Goal: Task Accomplishment & Management: Use online tool/utility

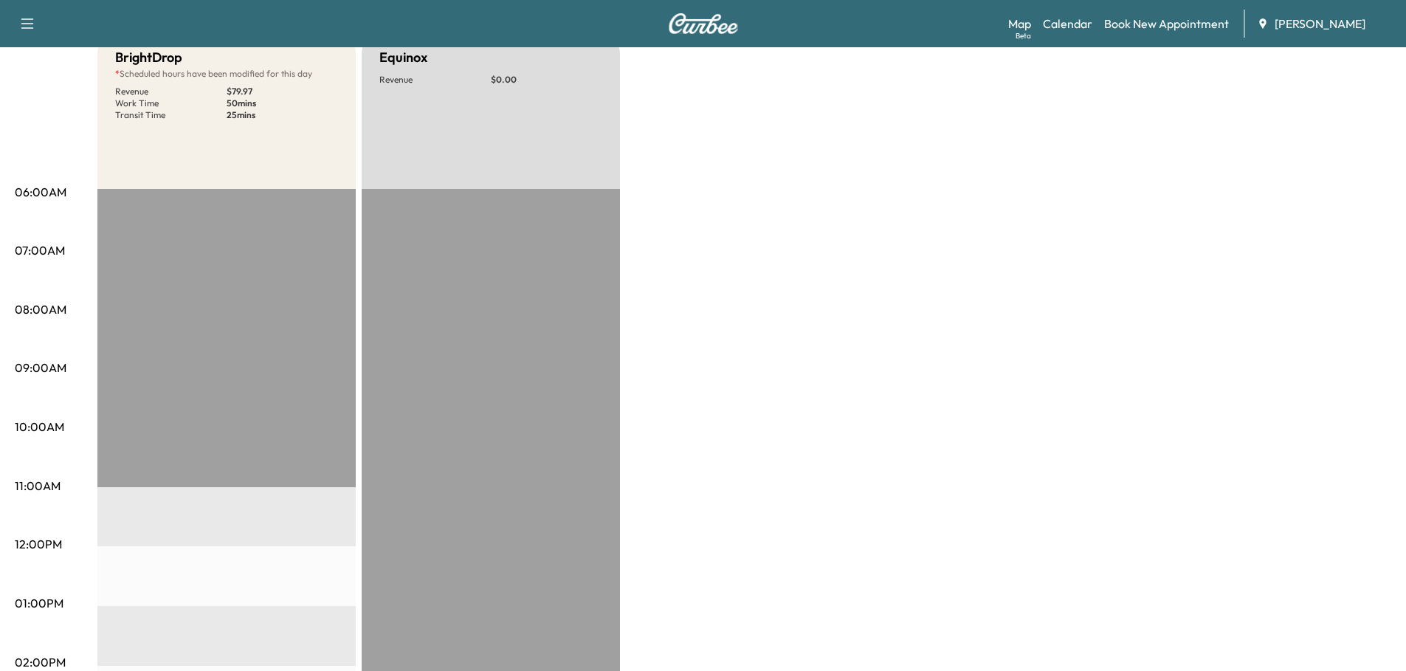
scroll to position [148, 0]
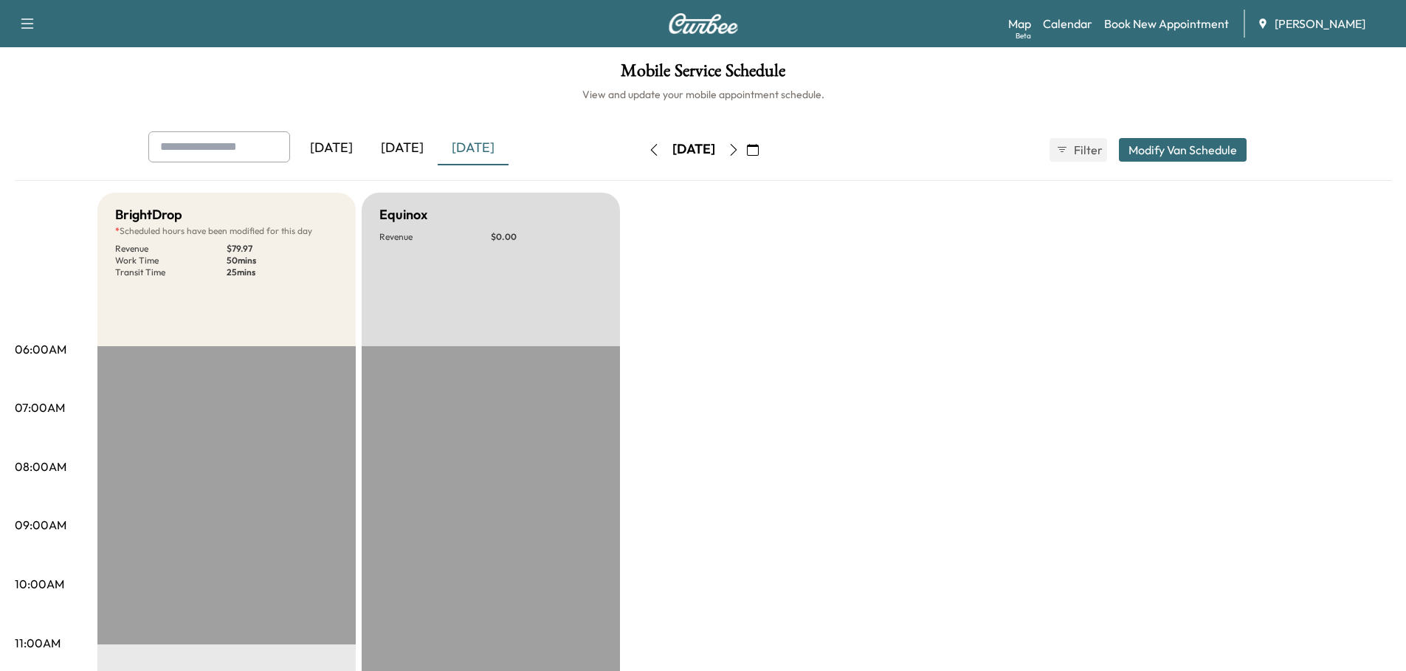
click at [481, 148] on div "[DATE]" at bounding box center [473, 148] width 71 height 34
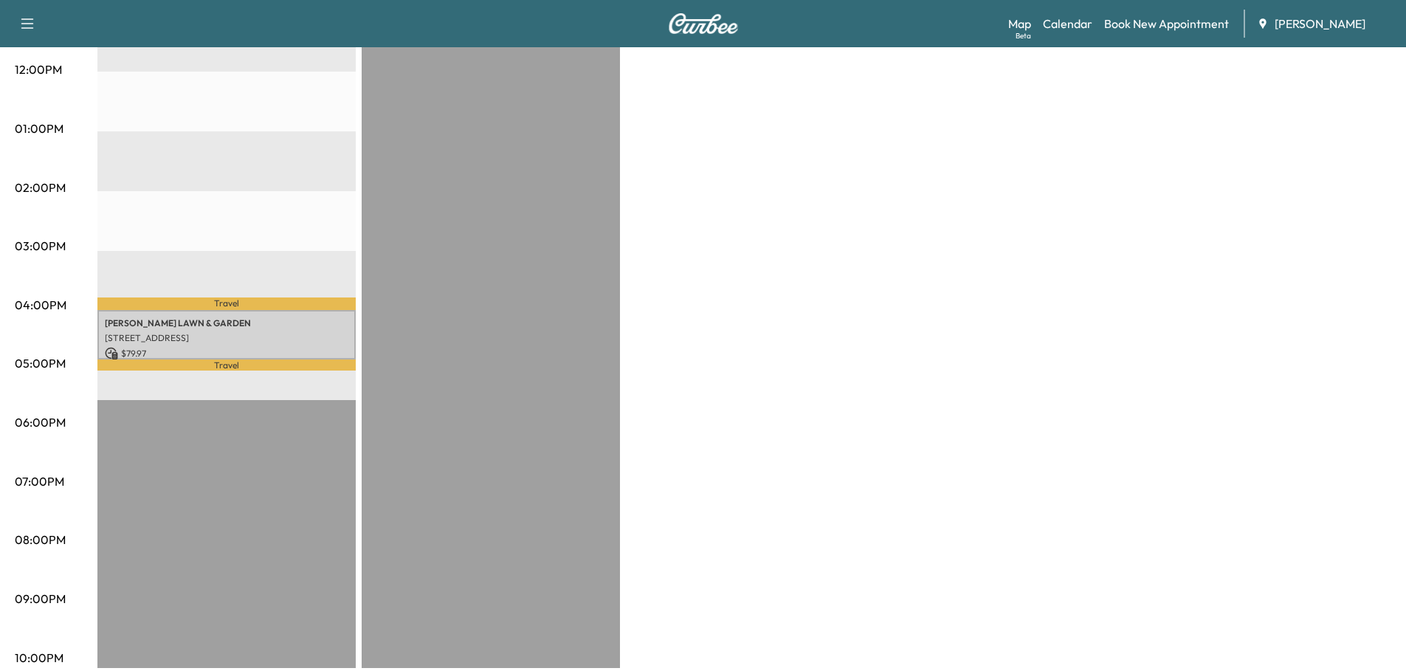
scroll to position [644, 0]
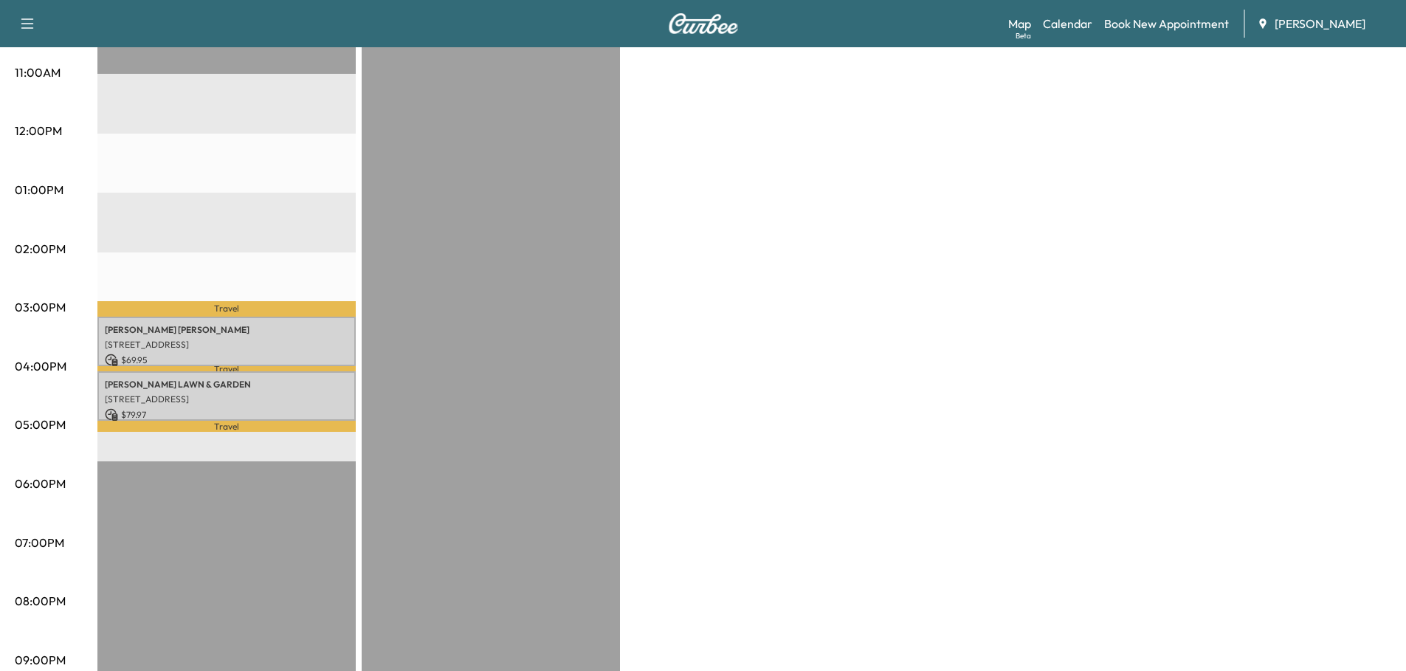
scroll to position [570, 0]
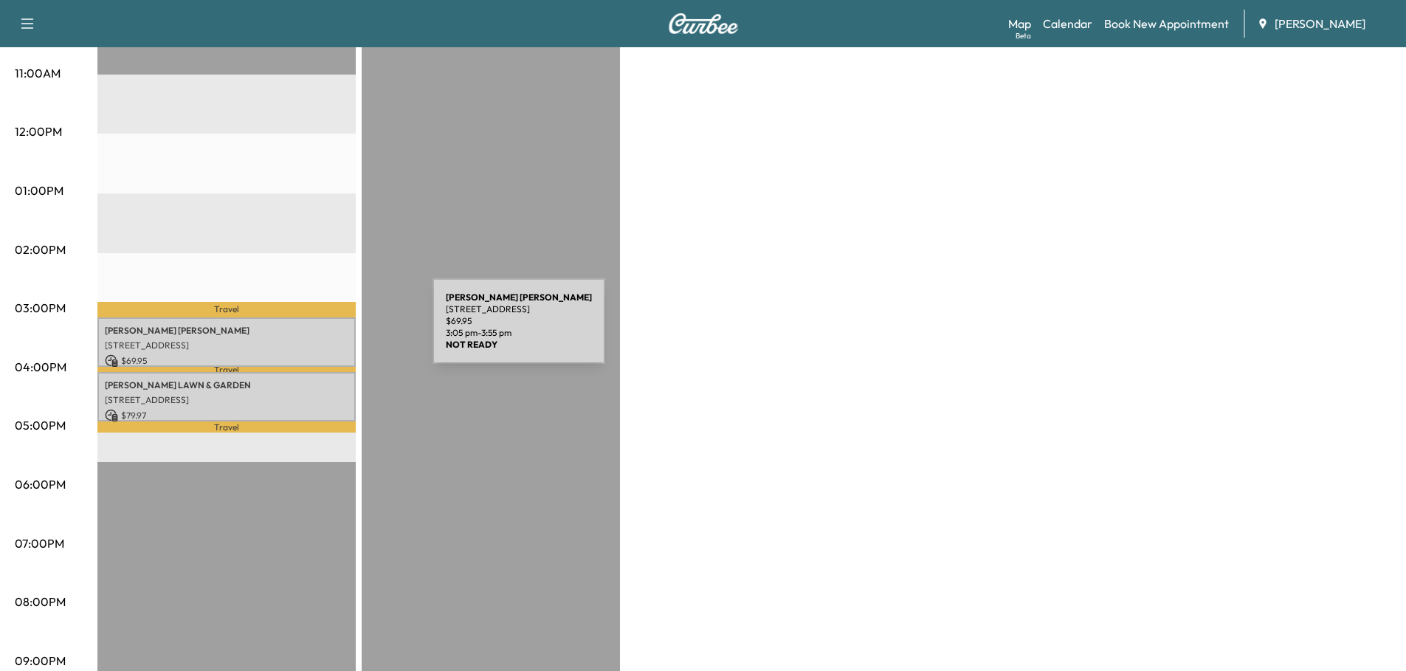
click at [321, 330] on p "JAMES KEAGLE" at bounding box center [227, 331] width 244 height 12
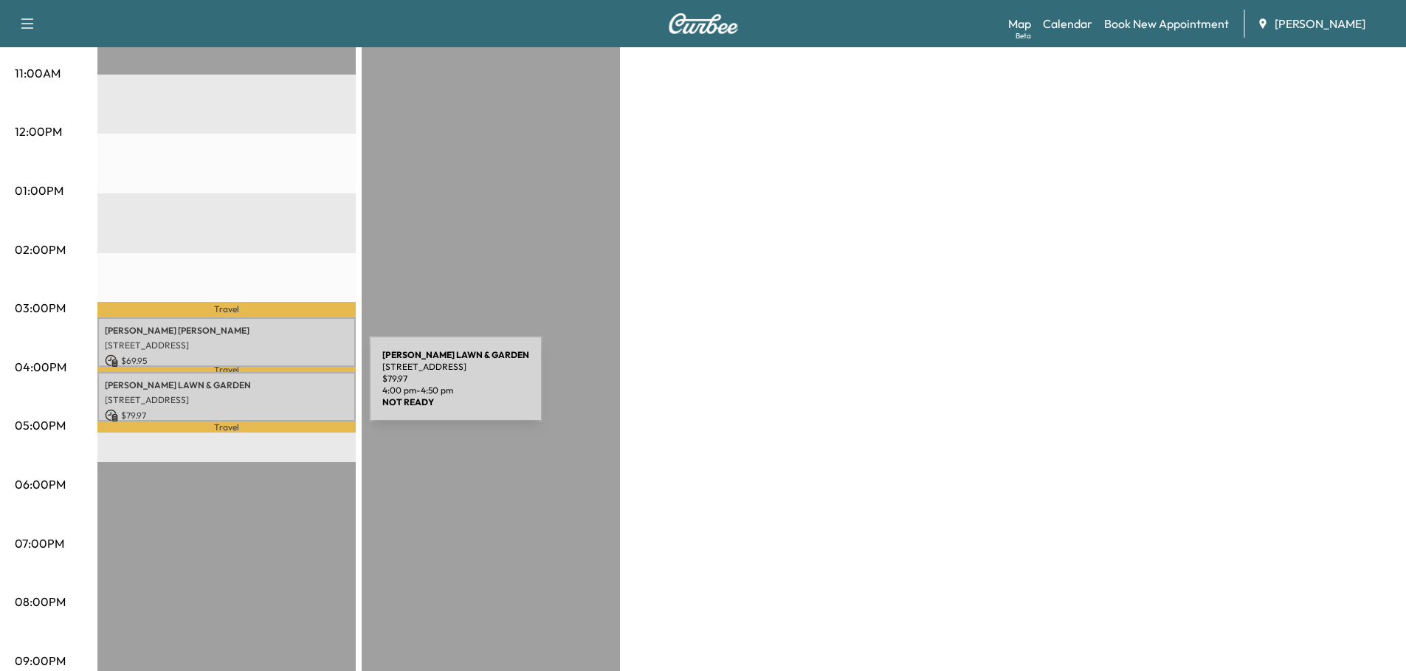
click at [258, 394] on p "[STREET_ADDRESS]" at bounding box center [227, 400] width 244 height 12
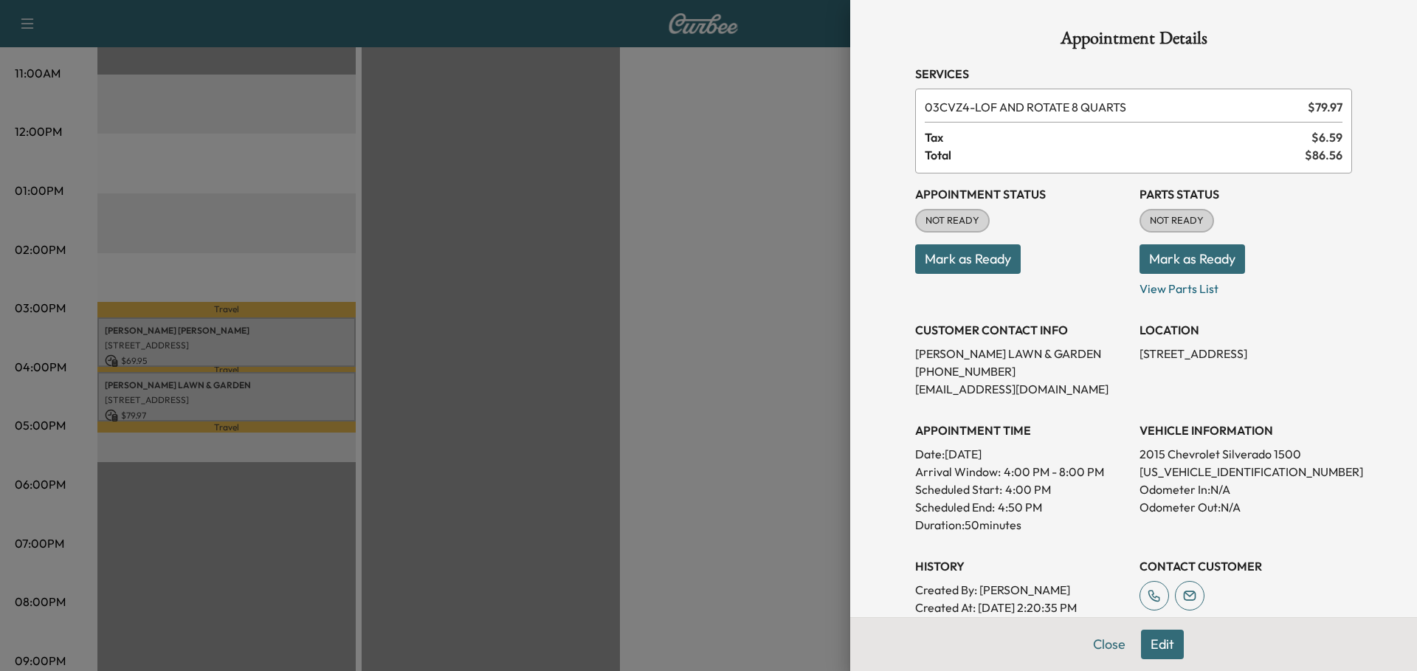
click at [1208, 472] on p "1GCNCPEH4FZ189812" at bounding box center [1246, 472] width 213 height 18
copy p "1GCNCPEH4FZ189812"
click at [710, 271] on div at bounding box center [708, 335] width 1417 height 671
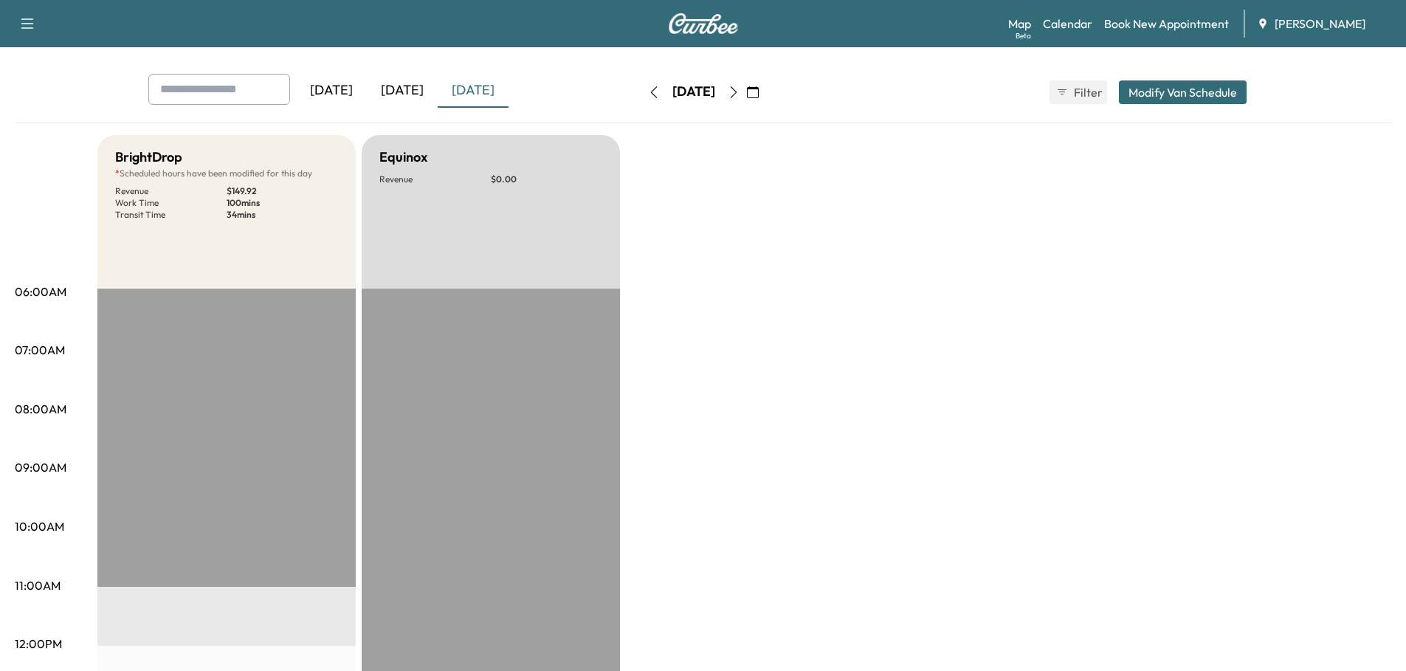
scroll to position [0, 0]
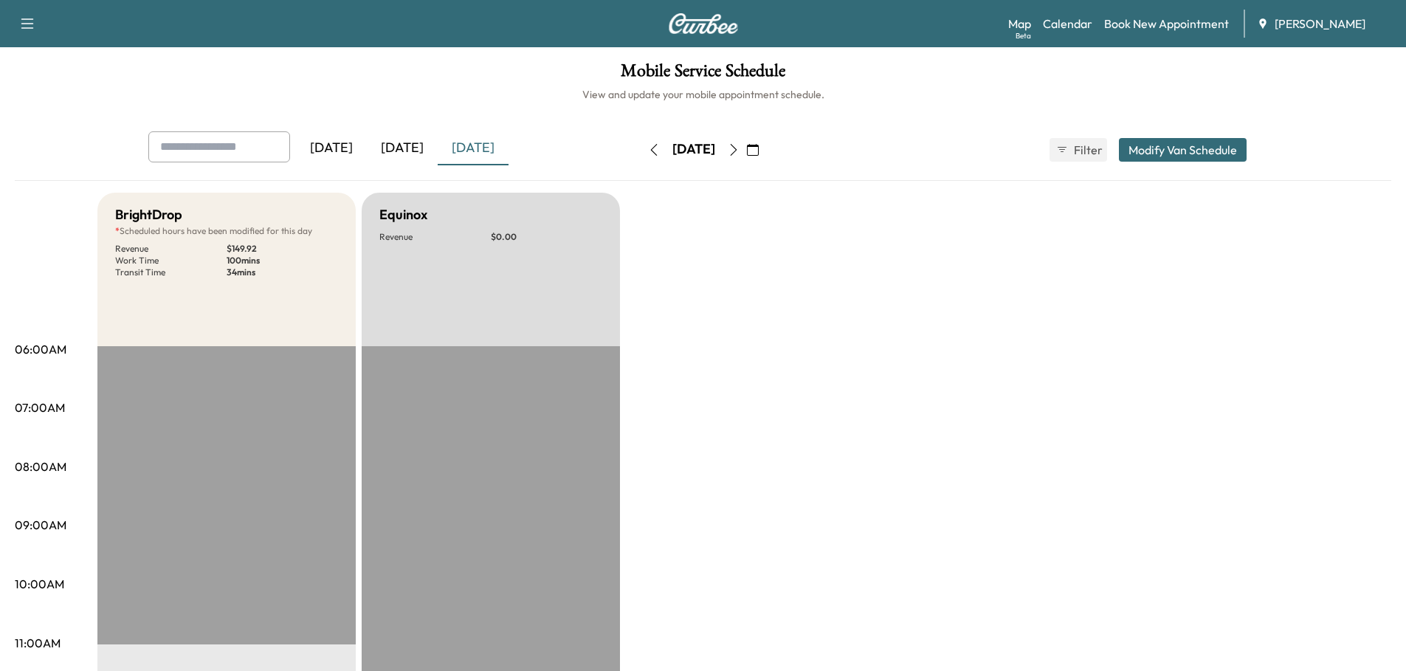
click at [401, 149] on div "[DATE]" at bounding box center [402, 148] width 71 height 34
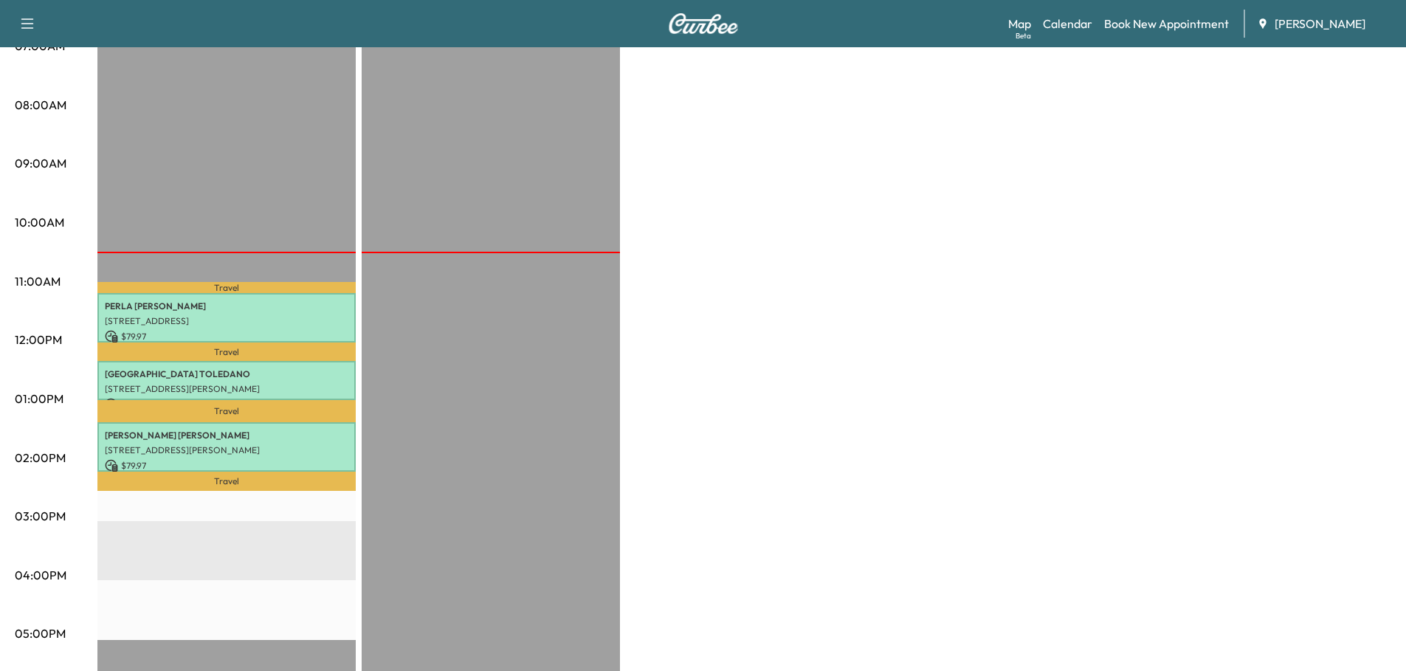
scroll to position [369, 0]
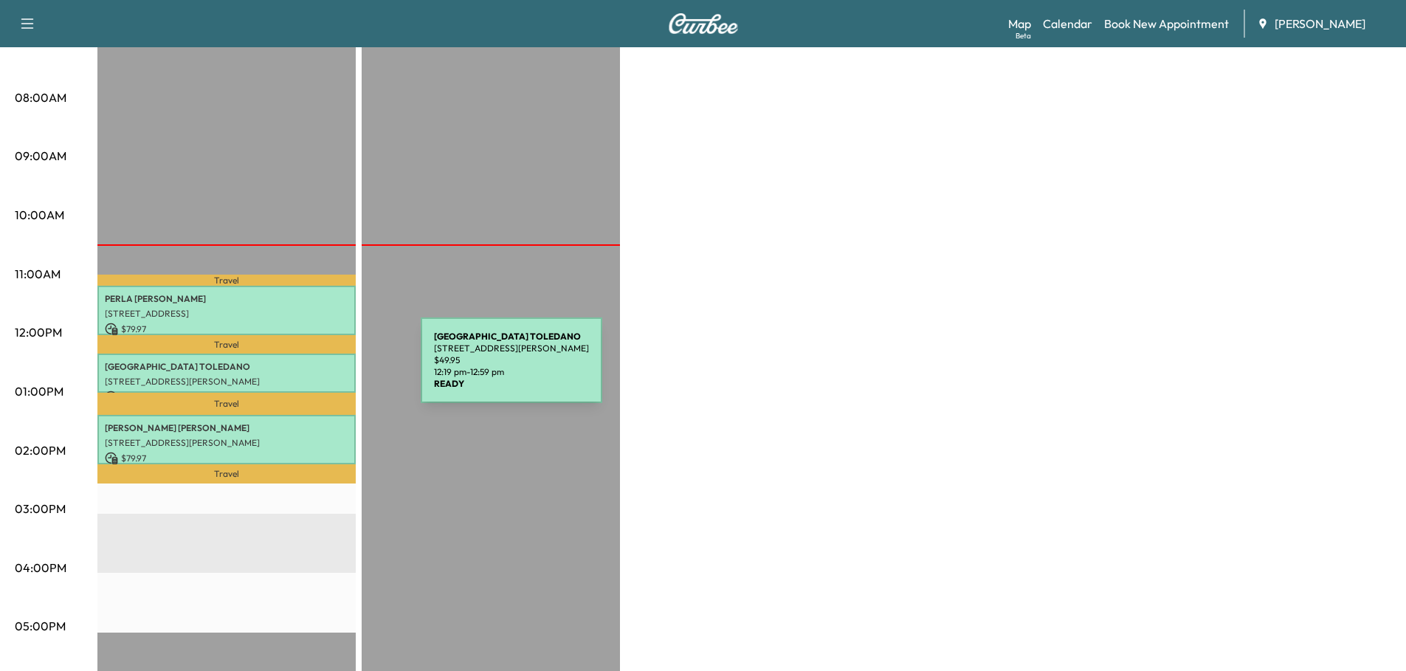
click at [310, 369] on div "KENIA TOLEDANO 1651 Alemeda Ln, Mundelein, IL 60060, USA $ 49.95 12:19 pm - 12:…" at bounding box center [226, 374] width 258 height 40
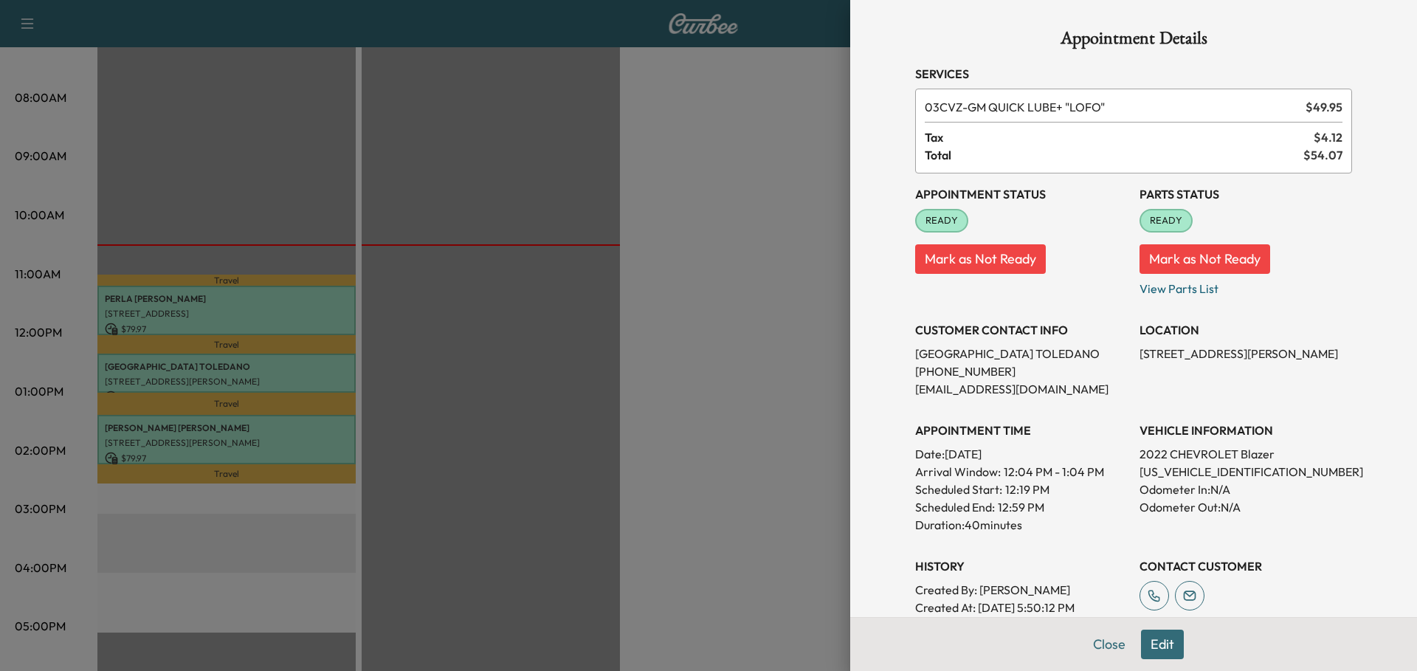
click at [1213, 472] on p "3GNKBHR42NS231061" at bounding box center [1246, 472] width 213 height 18
click at [521, 327] on div at bounding box center [708, 335] width 1417 height 671
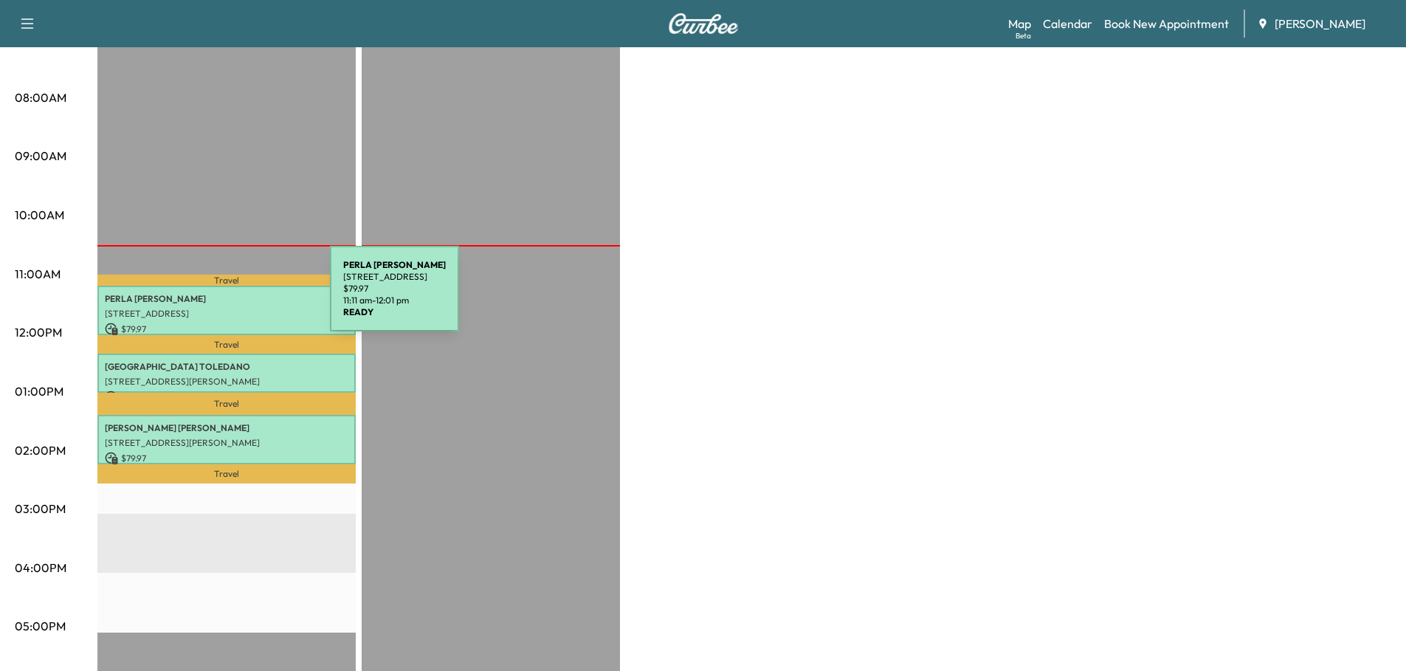
click at [219, 297] on p "PERLA BALDERAS" at bounding box center [227, 299] width 244 height 12
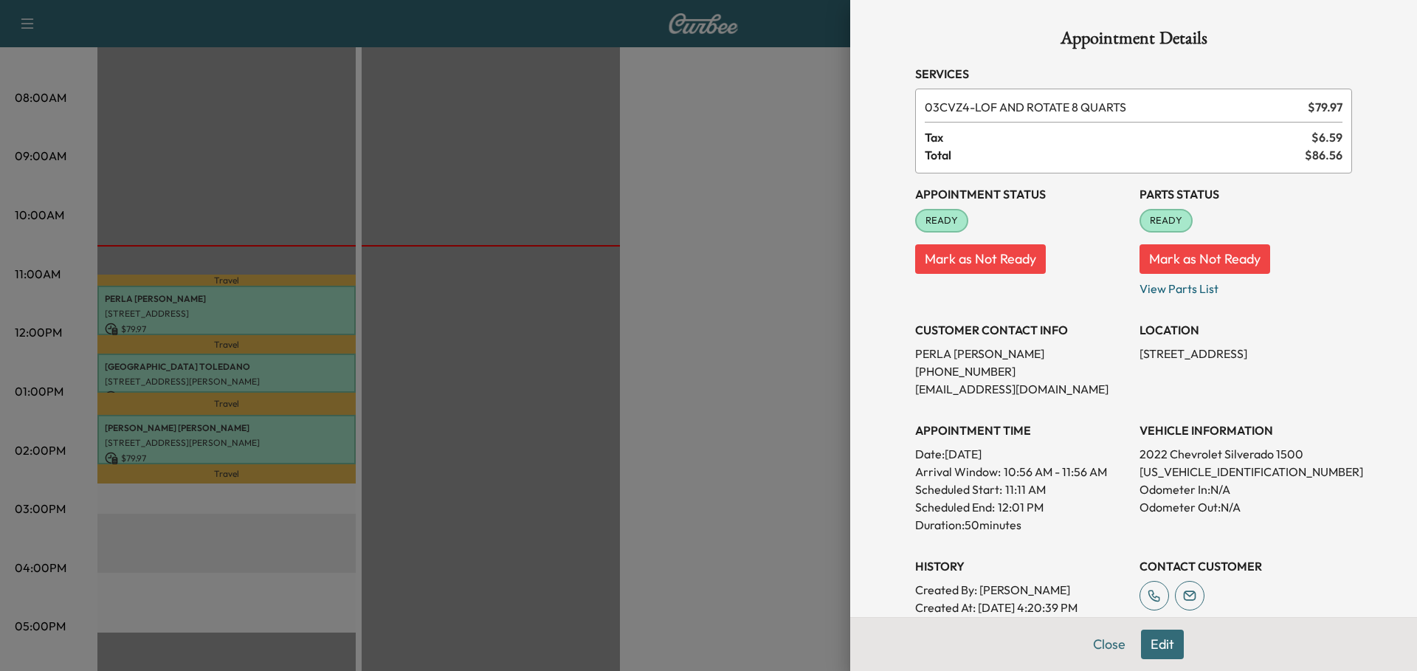
click at [1192, 469] on p "1GCPDBEK8NZ534293" at bounding box center [1246, 472] width 213 height 18
copy p "1GCPDBEK8NZ534293"
click at [426, 256] on div at bounding box center [708, 335] width 1417 height 671
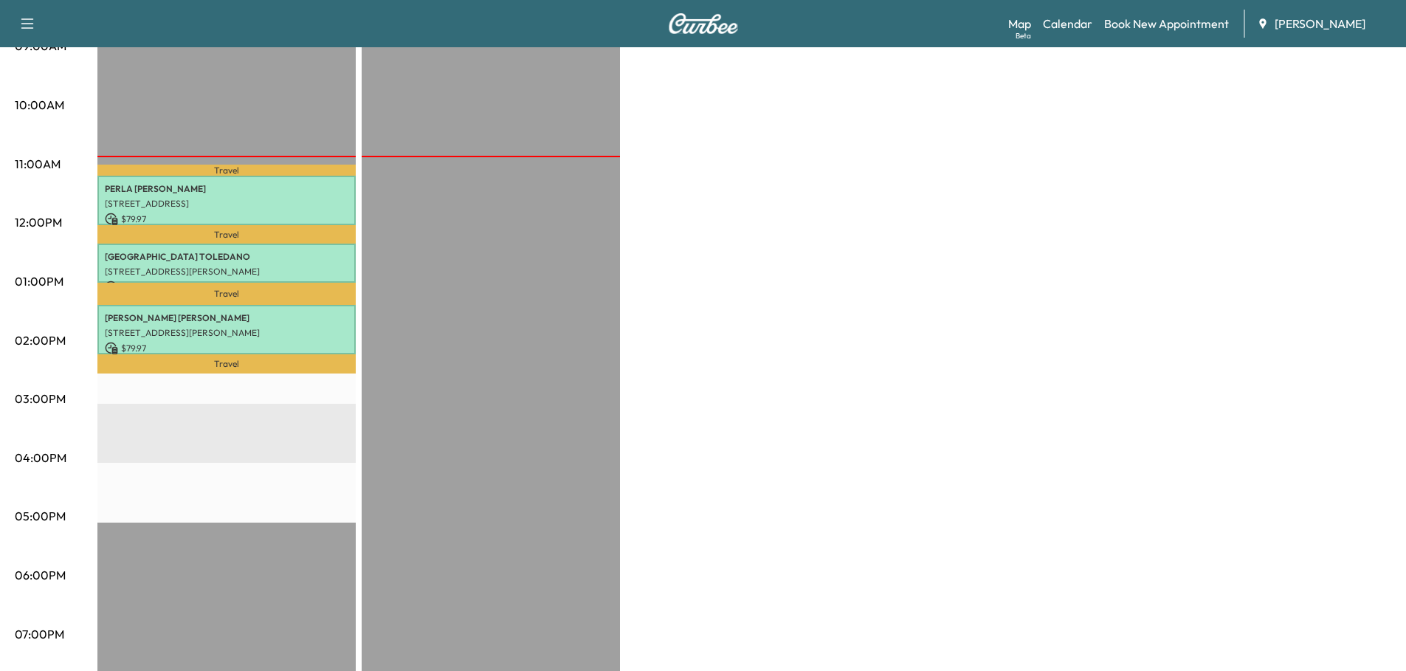
scroll to position [443, 0]
